Goal: Check status: Check status

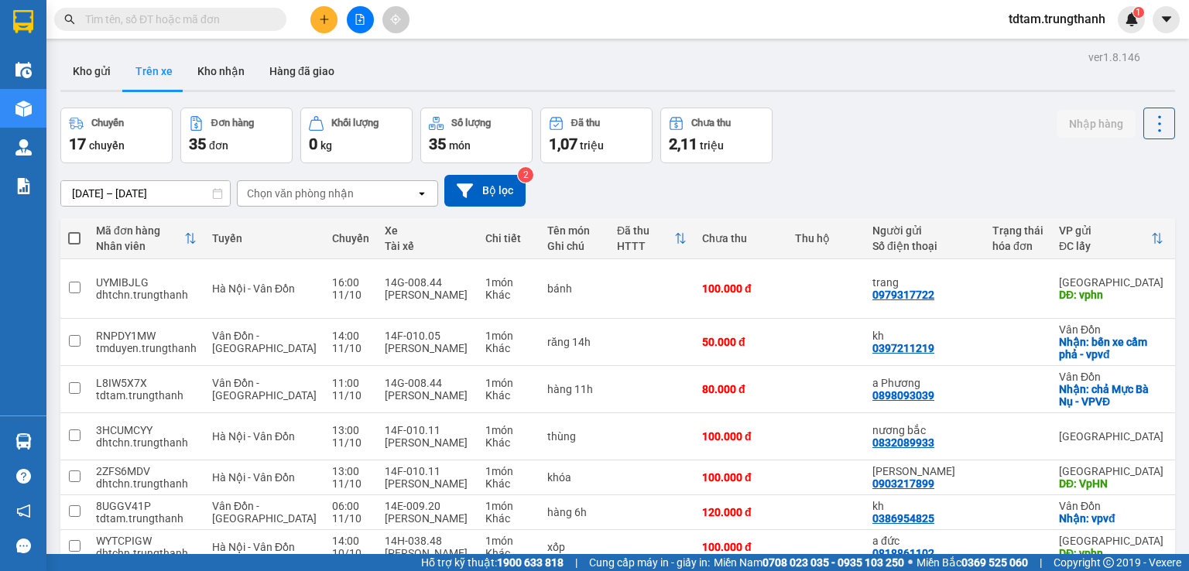
click at [148, 191] on input "[DATE] – [DATE]" at bounding box center [145, 193] width 169 height 25
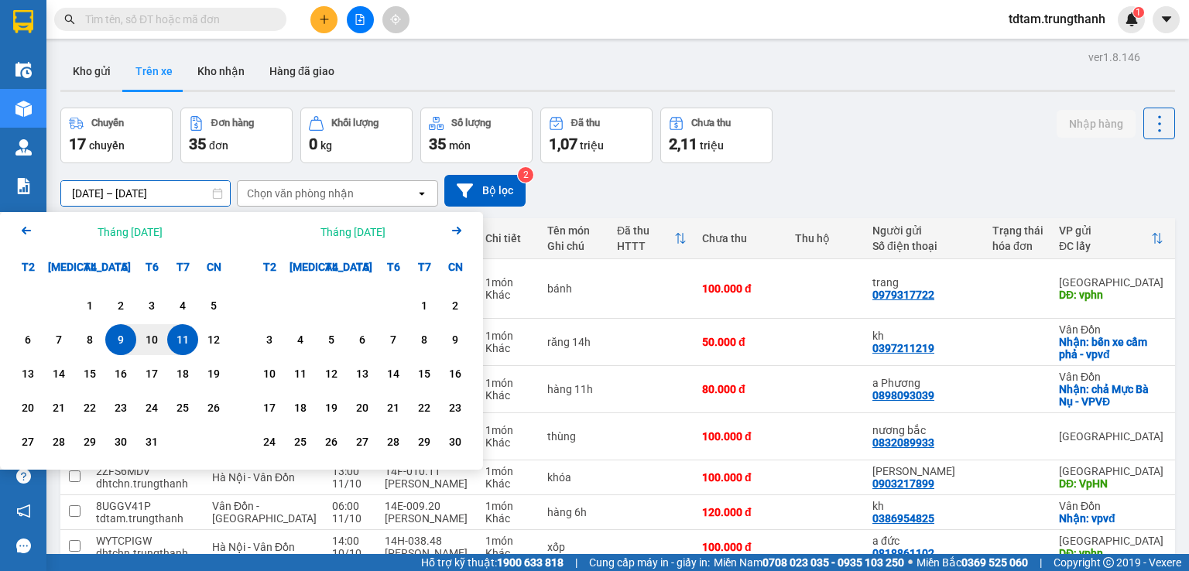
click at [178, 338] on div "11" at bounding box center [183, 340] width 22 height 19
click at [170, 192] on input "[DATE] – / /" at bounding box center [145, 193] width 169 height 25
click at [187, 328] on div "11" at bounding box center [182, 339] width 31 height 31
type input "[DATE] – [DATE]"
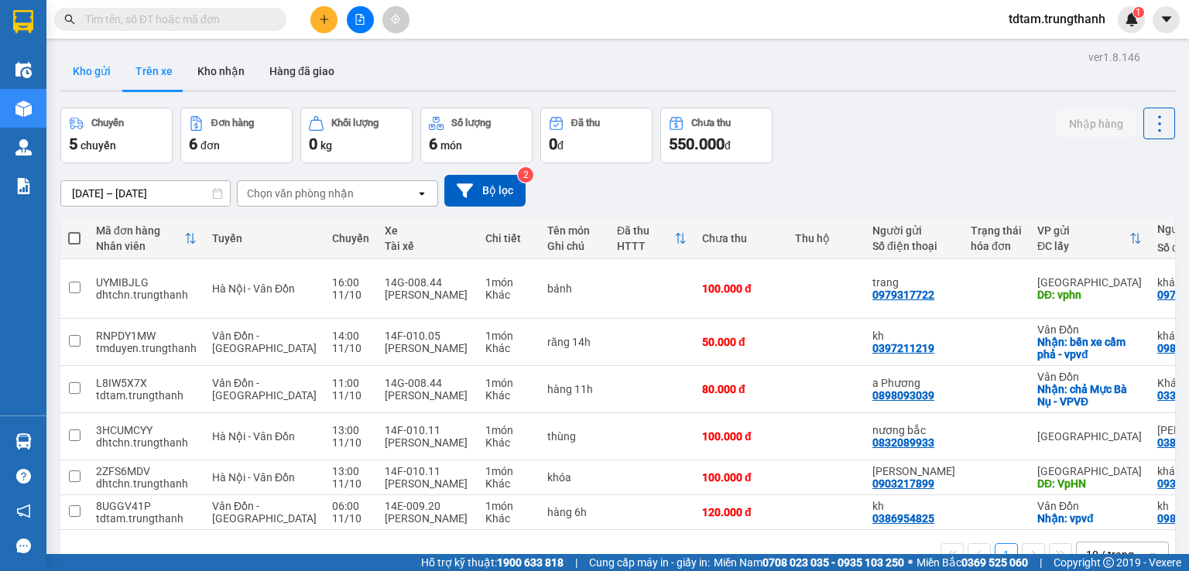
click at [104, 77] on button "Kho gửi" at bounding box center [91, 71] width 63 height 37
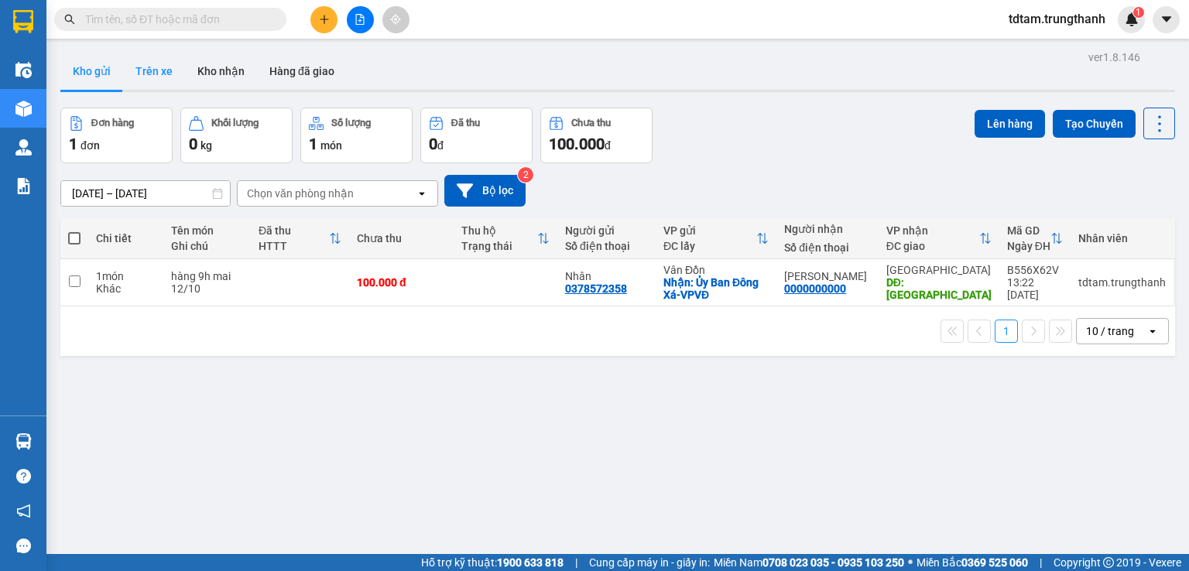
click at [163, 69] on button "Trên xe" at bounding box center [154, 71] width 62 height 37
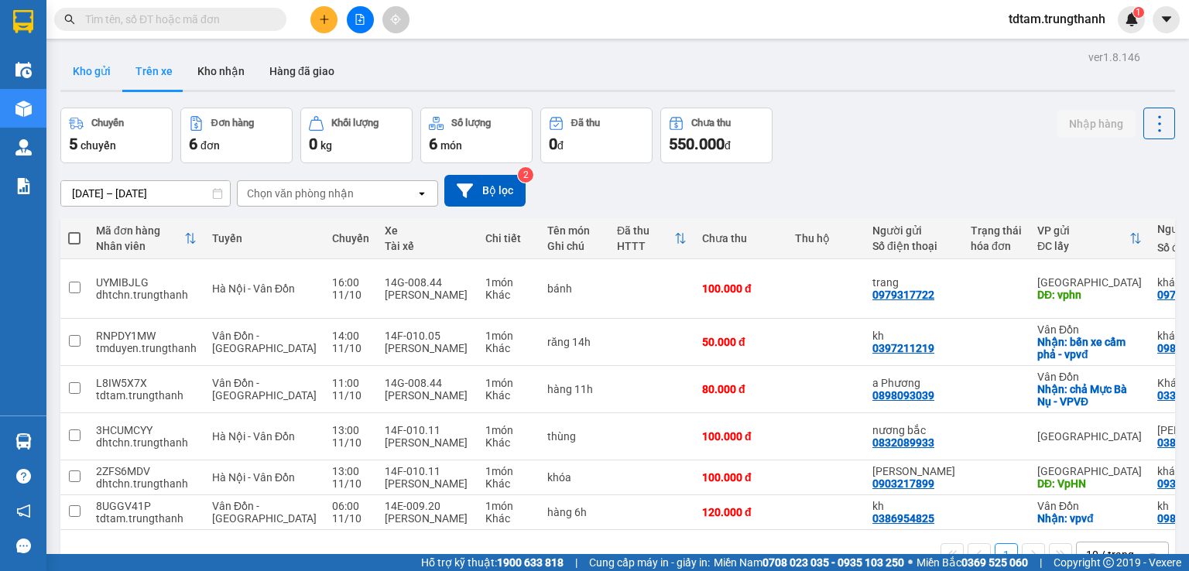
click at [107, 70] on button "Kho gửi" at bounding box center [91, 71] width 63 height 37
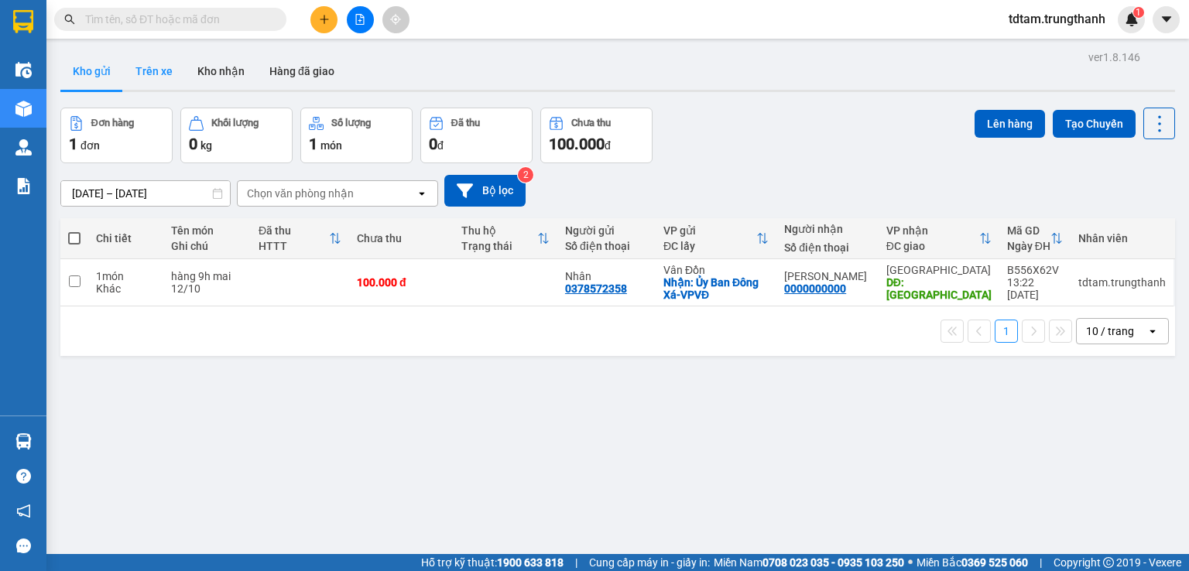
click at [149, 75] on button "Trên xe" at bounding box center [154, 71] width 62 height 37
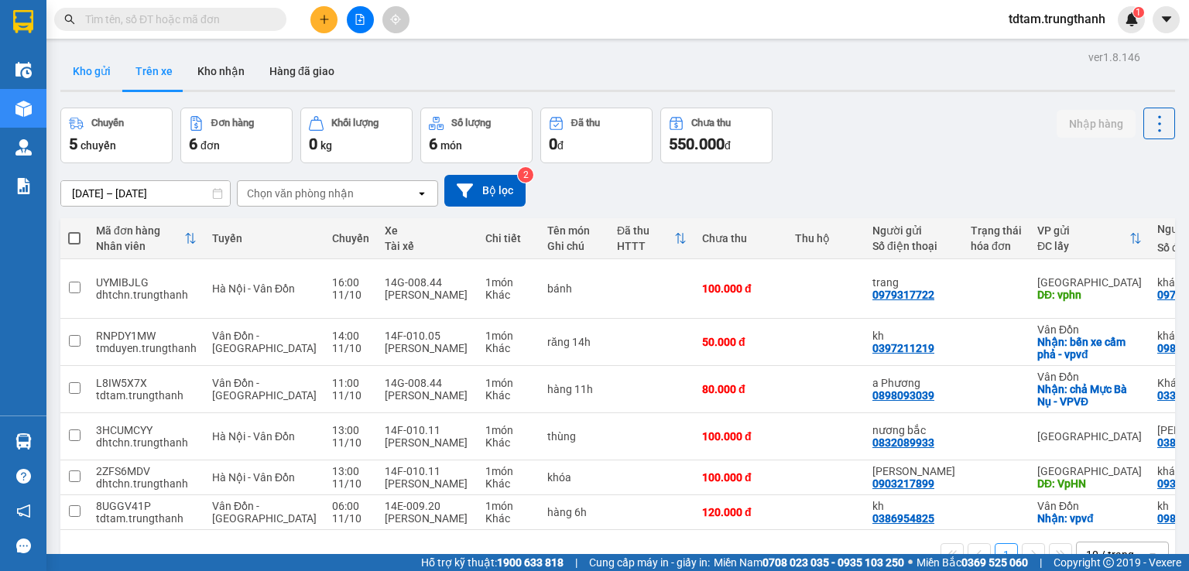
click at [82, 66] on button "Kho gửi" at bounding box center [91, 71] width 63 height 37
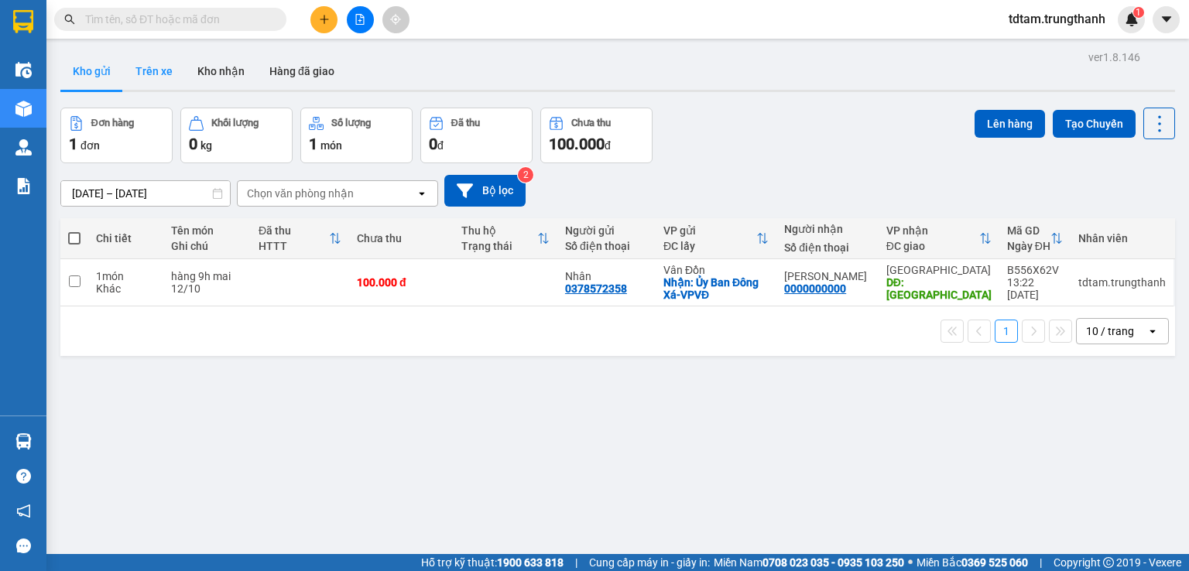
click at [149, 73] on button "Trên xe" at bounding box center [154, 71] width 62 height 37
